Goal: Navigation & Orientation: Find specific page/section

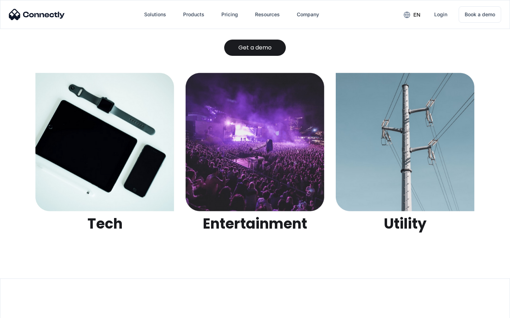
scroll to position [2232, 0]
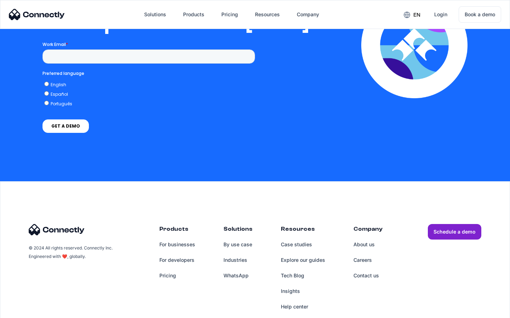
scroll to position [1439, 0]
